Goal: Book appointment/travel/reservation

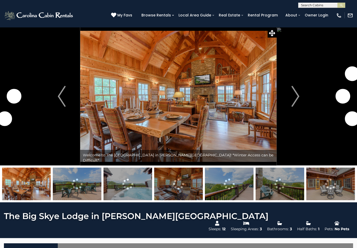
click at [292, 98] on img "Next" at bounding box center [295, 96] width 8 height 21
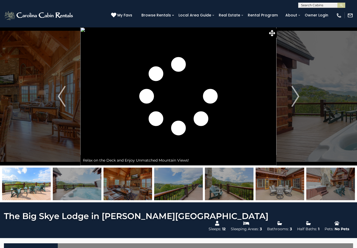
click at [295, 97] on img "Next" at bounding box center [295, 96] width 8 height 21
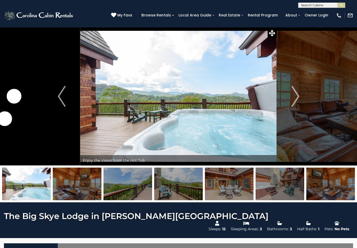
click at [294, 98] on img "Next" at bounding box center [295, 96] width 8 height 21
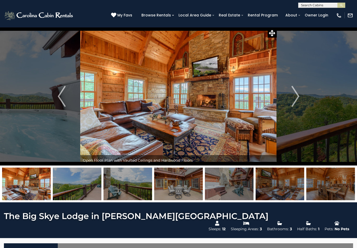
click at [293, 98] on img "Next" at bounding box center [295, 96] width 8 height 21
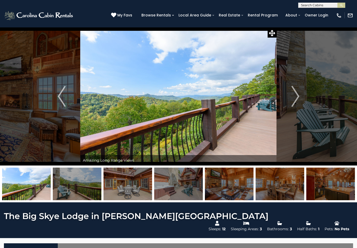
click at [292, 96] on img "Next" at bounding box center [295, 96] width 8 height 21
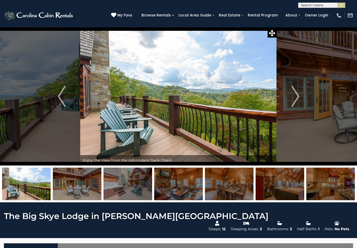
click at [292, 96] on img "Next" at bounding box center [295, 96] width 8 height 21
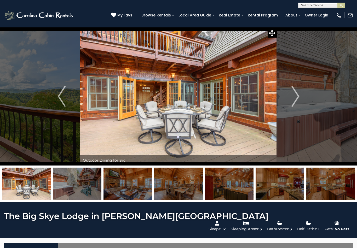
click at [296, 97] on img "Next" at bounding box center [295, 96] width 8 height 21
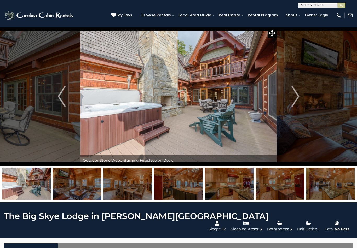
click at [295, 94] on img "Next" at bounding box center [295, 96] width 8 height 21
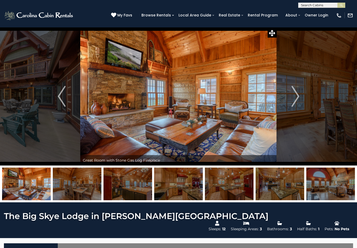
click at [294, 96] on img "Next" at bounding box center [295, 96] width 8 height 21
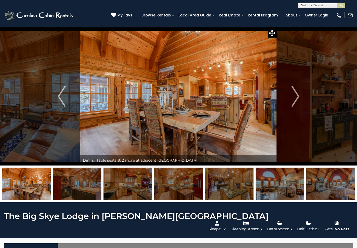
click at [292, 96] on img "Next" at bounding box center [295, 96] width 8 height 21
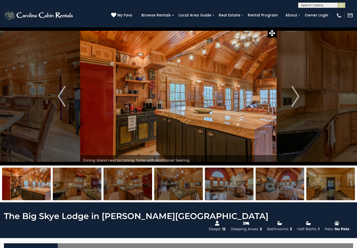
click at [291, 96] on img "Next" at bounding box center [295, 96] width 8 height 21
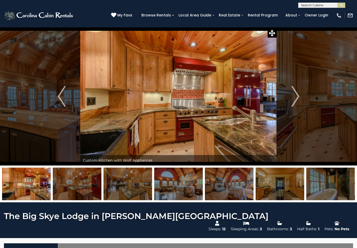
click at [291, 96] on img "Next" at bounding box center [295, 96] width 8 height 21
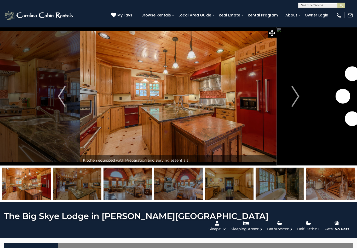
click at [293, 98] on img "Next" at bounding box center [295, 96] width 8 height 21
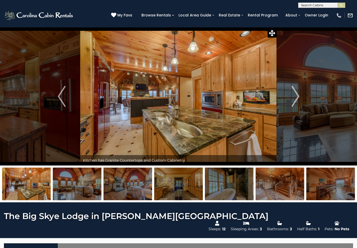
click at [293, 98] on img "Next" at bounding box center [295, 96] width 8 height 21
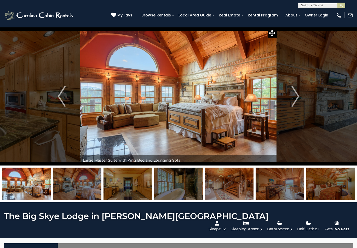
click at [293, 96] on img "Next" at bounding box center [295, 96] width 8 height 21
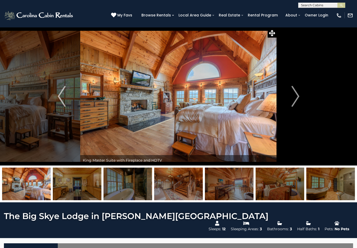
click at [292, 99] on img "Next" at bounding box center [295, 96] width 8 height 21
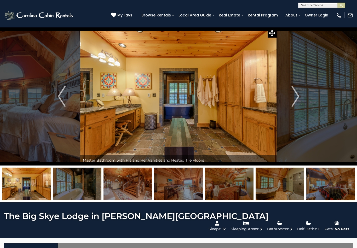
click at [295, 98] on img "Next" at bounding box center [295, 96] width 8 height 21
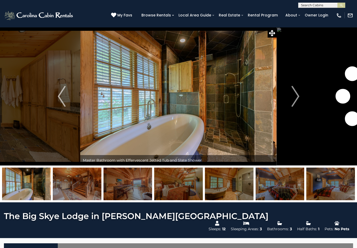
click at [293, 100] on img "Next" at bounding box center [295, 96] width 8 height 21
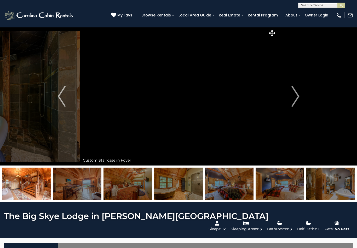
click at [293, 95] on img "Next" at bounding box center [295, 96] width 8 height 21
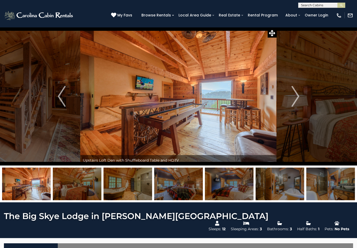
click at [292, 99] on img "Next" at bounding box center [295, 96] width 8 height 21
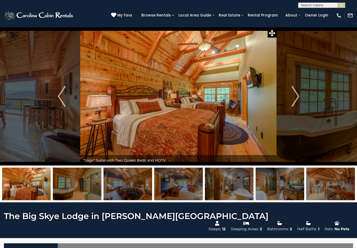
click at [292, 98] on img "Next" at bounding box center [295, 96] width 8 height 21
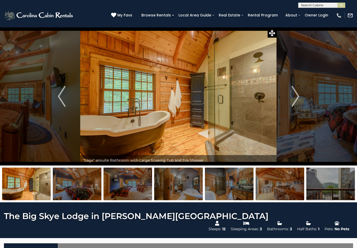
click at [290, 101] on button "Next" at bounding box center [294, 96] width 37 height 138
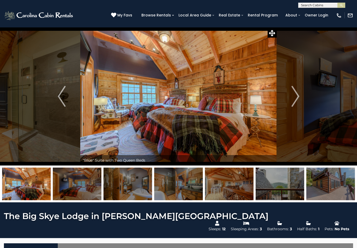
click at [294, 99] on img "Next" at bounding box center [295, 96] width 8 height 21
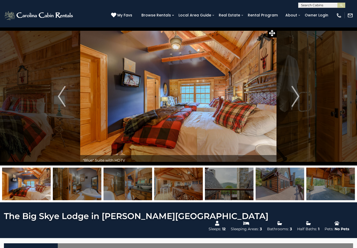
click at [296, 98] on img "Next" at bounding box center [295, 96] width 8 height 21
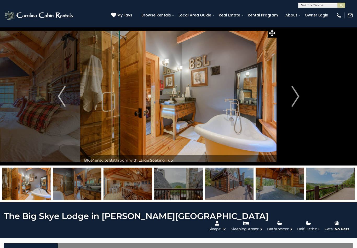
click at [293, 98] on img "Next" at bounding box center [295, 96] width 8 height 21
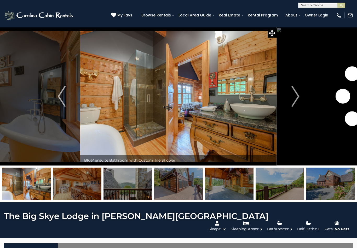
click at [294, 99] on img "Next" at bounding box center [295, 96] width 8 height 21
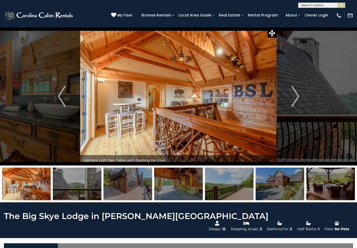
click at [293, 100] on img "Next" at bounding box center [295, 96] width 8 height 21
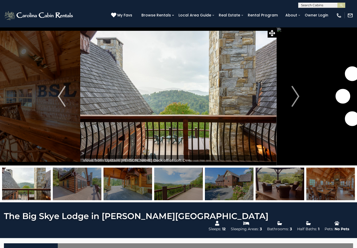
click at [298, 99] on img "Next" at bounding box center [295, 96] width 8 height 21
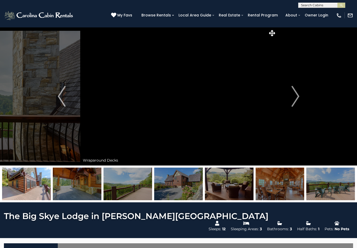
click at [295, 97] on img "Next" at bounding box center [295, 96] width 8 height 21
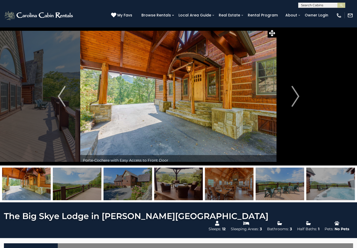
click at [294, 99] on img "Next" at bounding box center [295, 96] width 8 height 21
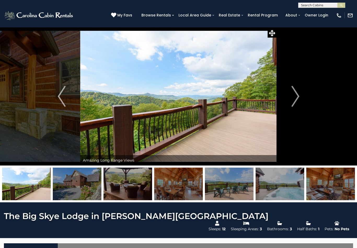
click at [296, 102] on img "Next" at bounding box center [295, 96] width 8 height 21
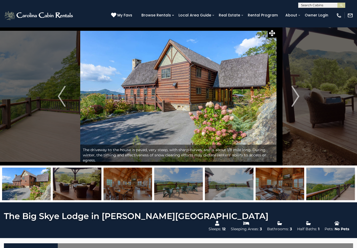
click at [297, 95] on img "Next" at bounding box center [295, 96] width 8 height 21
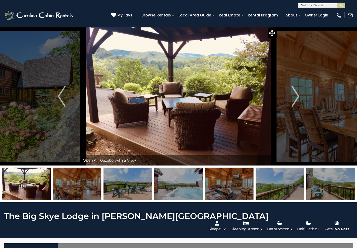
click at [297, 95] on img "Next" at bounding box center [295, 96] width 8 height 21
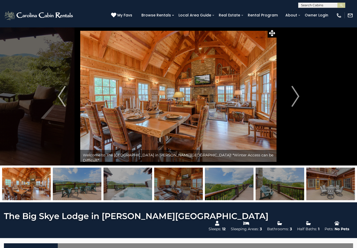
click at [295, 94] on img "Next" at bounding box center [295, 96] width 8 height 21
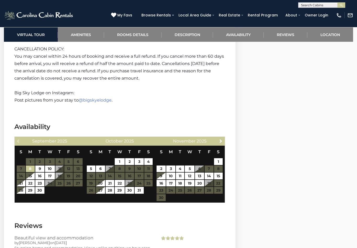
scroll to position [1255, 0]
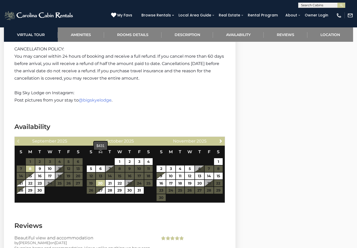
click at [101, 180] on link "20" at bounding box center [100, 183] width 9 height 7
type input "**********"
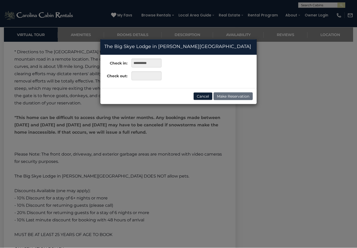
scroll to position [1048, 0]
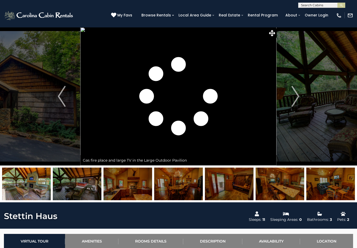
click at [288, 99] on button "Next" at bounding box center [294, 96] width 37 height 138
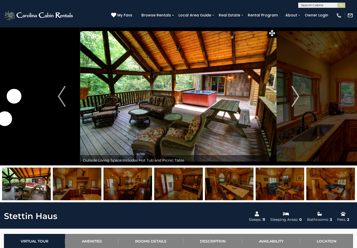
click at [296, 98] on img "Next" at bounding box center [295, 96] width 8 height 21
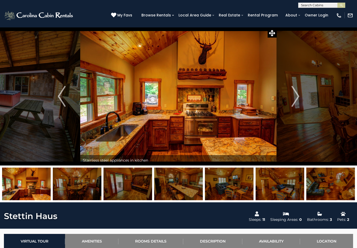
click at [295, 99] on img "Next" at bounding box center [295, 96] width 8 height 21
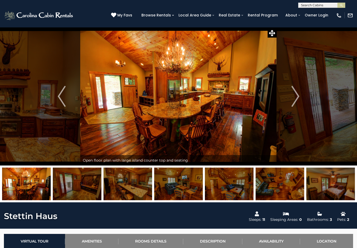
click at [293, 98] on img "Next" at bounding box center [295, 96] width 8 height 21
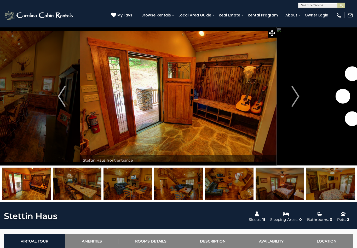
click at [296, 98] on img "Next" at bounding box center [295, 96] width 8 height 21
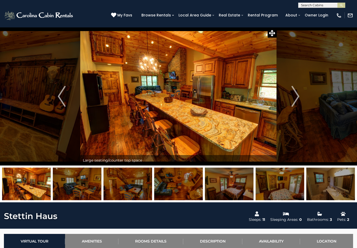
click at [297, 99] on img "Next" at bounding box center [295, 96] width 8 height 21
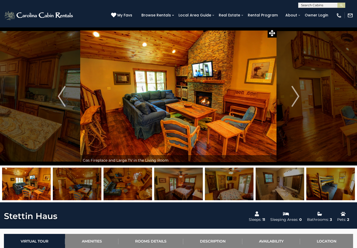
click at [297, 98] on img "Next" at bounding box center [295, 96] width 8 height 21
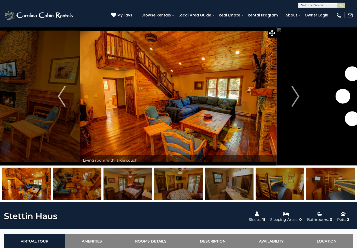
click at [299, 99] on button "Next" at bounding box center [294, 96] width 37 height 138
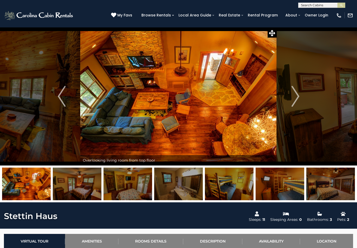
click at [299, 100] on img "Next" at bounding box center [295, 96] width 8 height 21
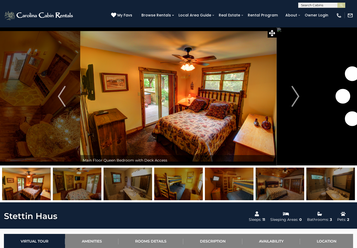
click at [298, 98] on img "Next" at bounding box center [295, 96] width 8 height 21
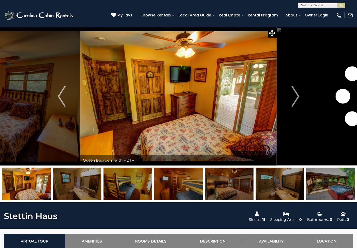
click at [298, 98] on img "Next" at bounding box center [295, 96] width 8 height 21
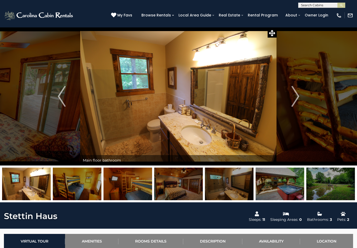
click at [298, 99] on img "Next" at bounding box center [295, 96] width 8 height 21
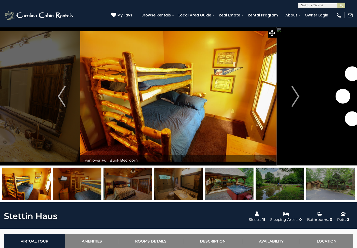
click at [298, 99] on img "Next" at bounding box center [295, 96] width 8 height 21
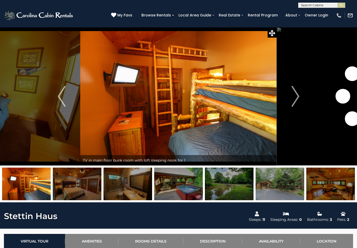
click at [300, 98] on button "Next" at bounding box center [294, 96] width 37 height 138
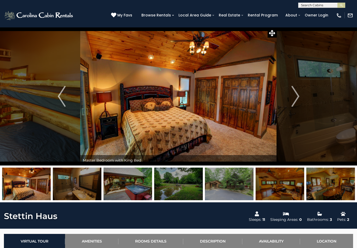
click at [298, 99] on img "Next" at bounding box center [295, 96] width 8 height 21
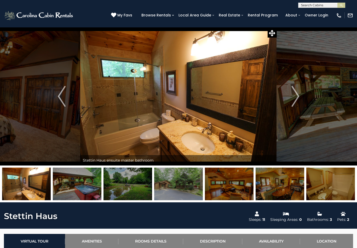
click at [298, 99] on img "Next" at bounding box center [295, 96] width 8 height 21
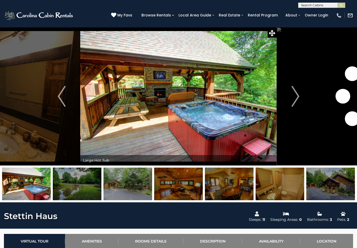
click at [298, 98] on img "Next" at bounding box center [295, 96] width 8 height 21
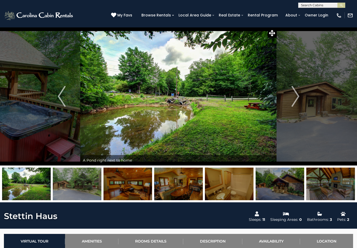
click at [297, 97] on img "Next" at bounding box center [295, 96] width 8 height 21
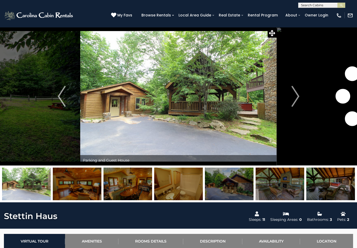
click at [297, 97] on img "Next" at bounding box center [295, 96] width 8 height 21
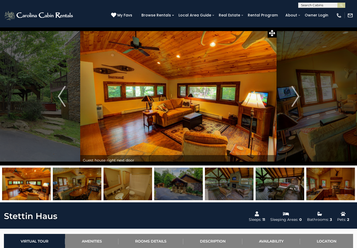
click at [297, 97] on img "Next" at bounding box center [295, 96] width 8 height 21
